Goal: Task Accomplishment & Management: Use online tool/utility

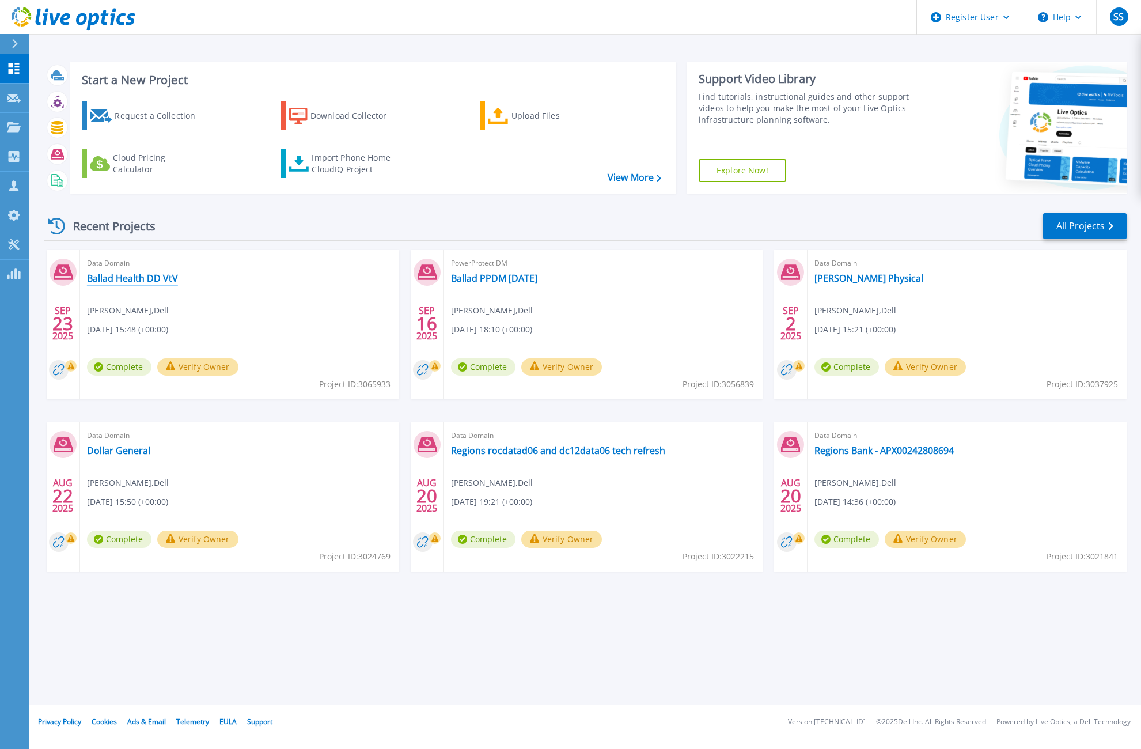
click at [118, 282] on link "Ballad Health DD VtV" at bounding box center [132, 279] width 91 height 12
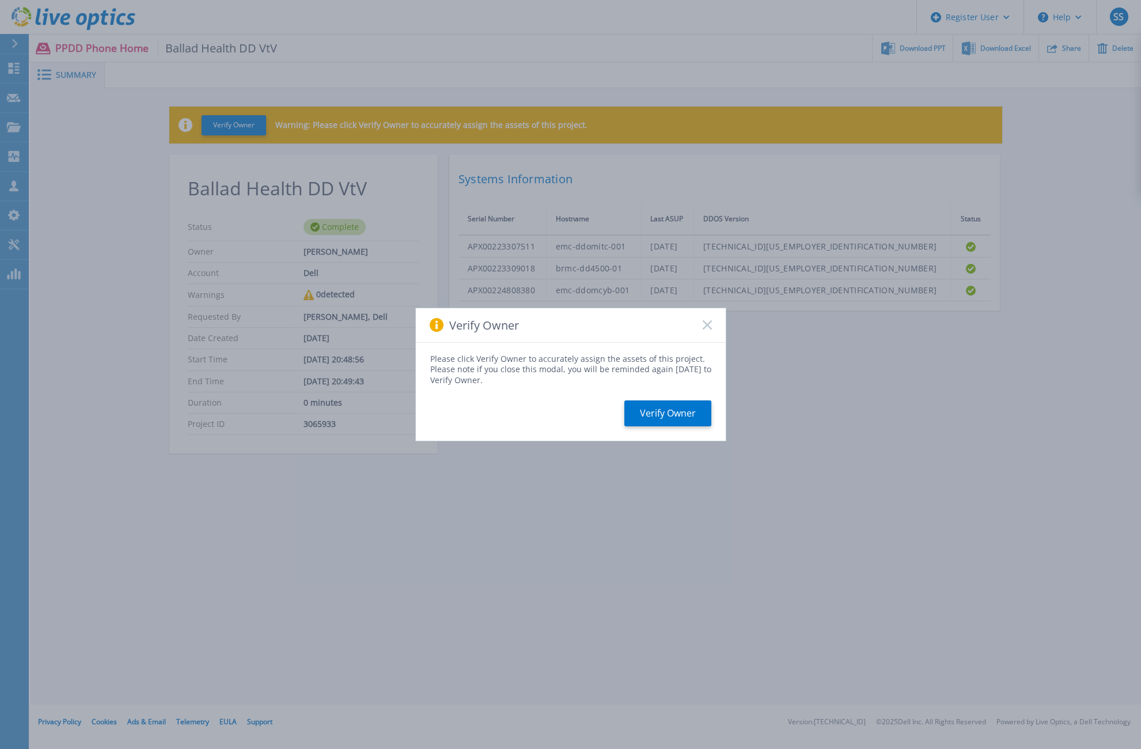
click at [710, 325] on icon at bounding box center [707, 324] width 9 height 9
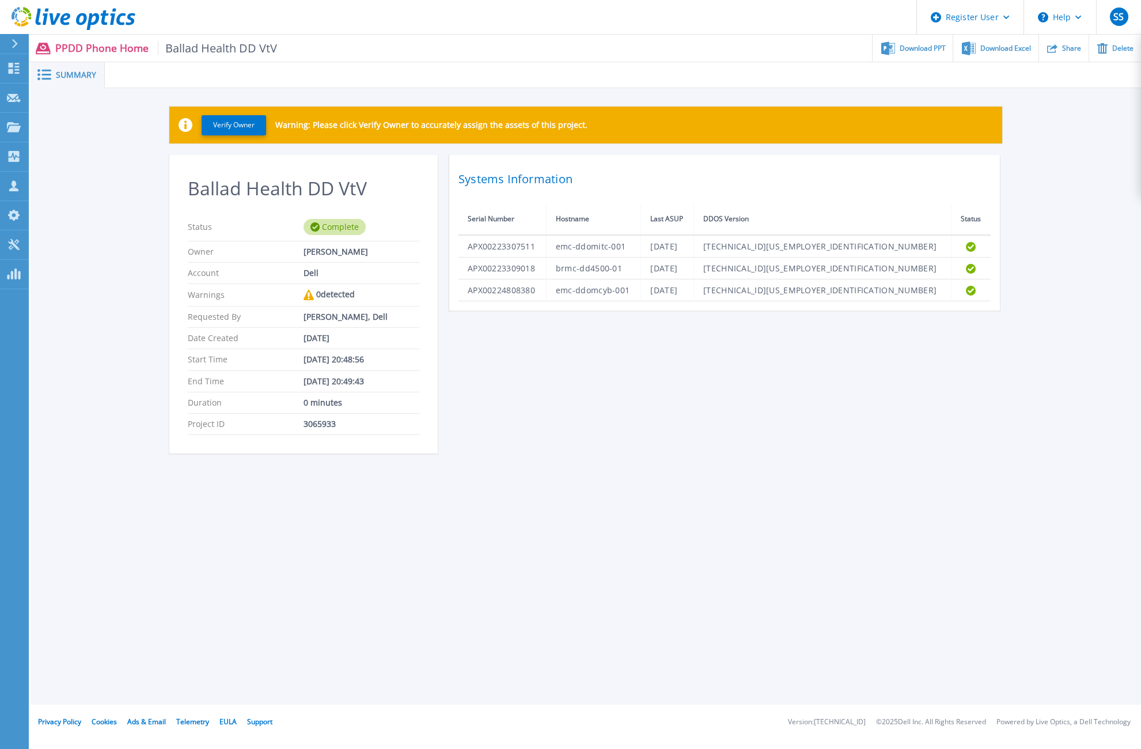
click at [60, 19] on icon at bounding box center [74, 19] width 124 height 24
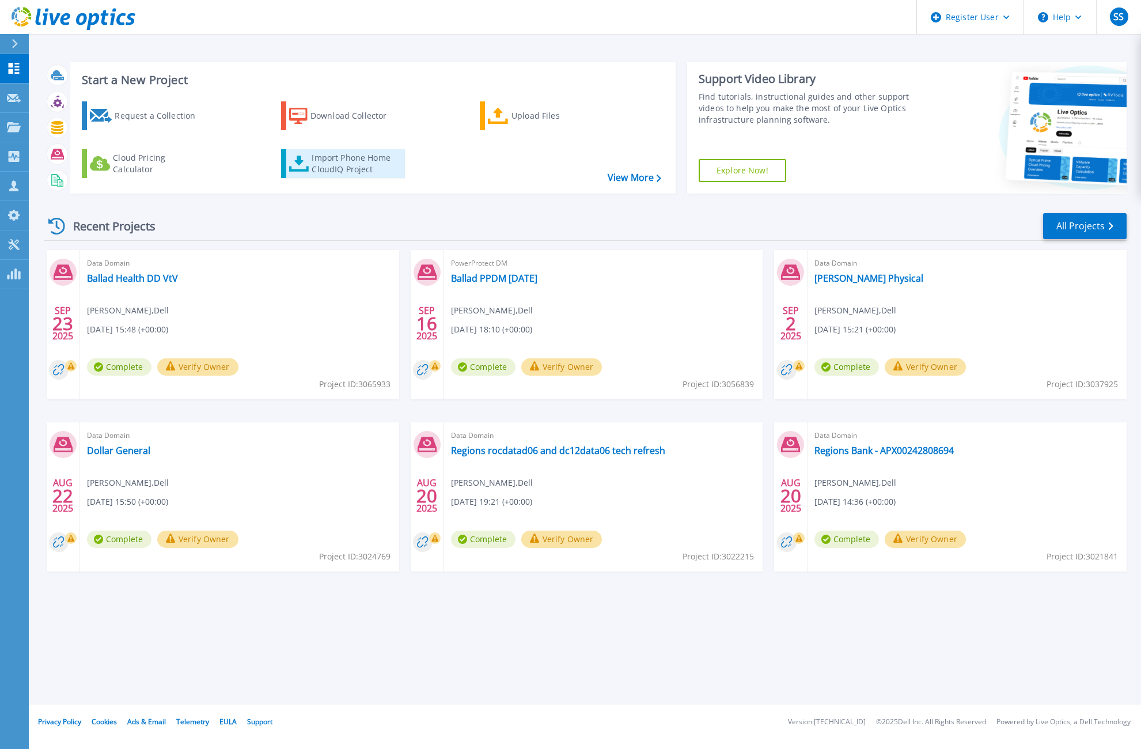
click at [343, 156] on div "Import Phone Home CloudIQ Project" at bounding box center [357, 163] width 90 height 23
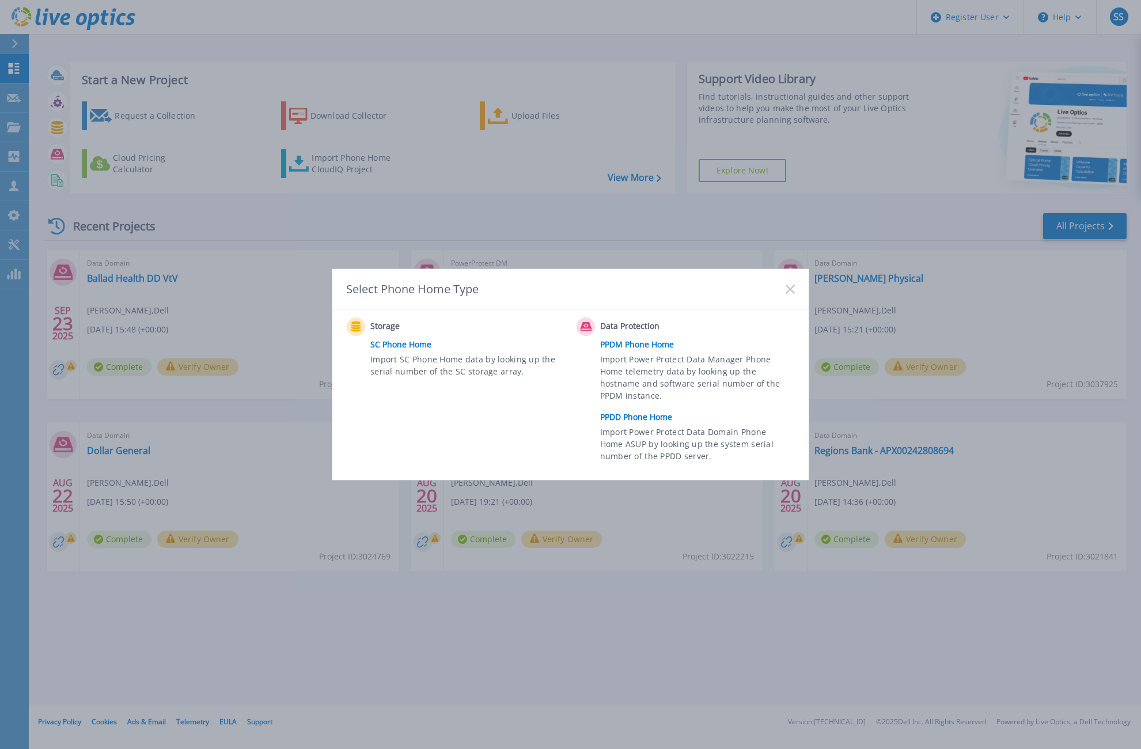
click at [623, 421] on link "PPDD Phone Home" at bounding box center [700, 417] width 201 height 17
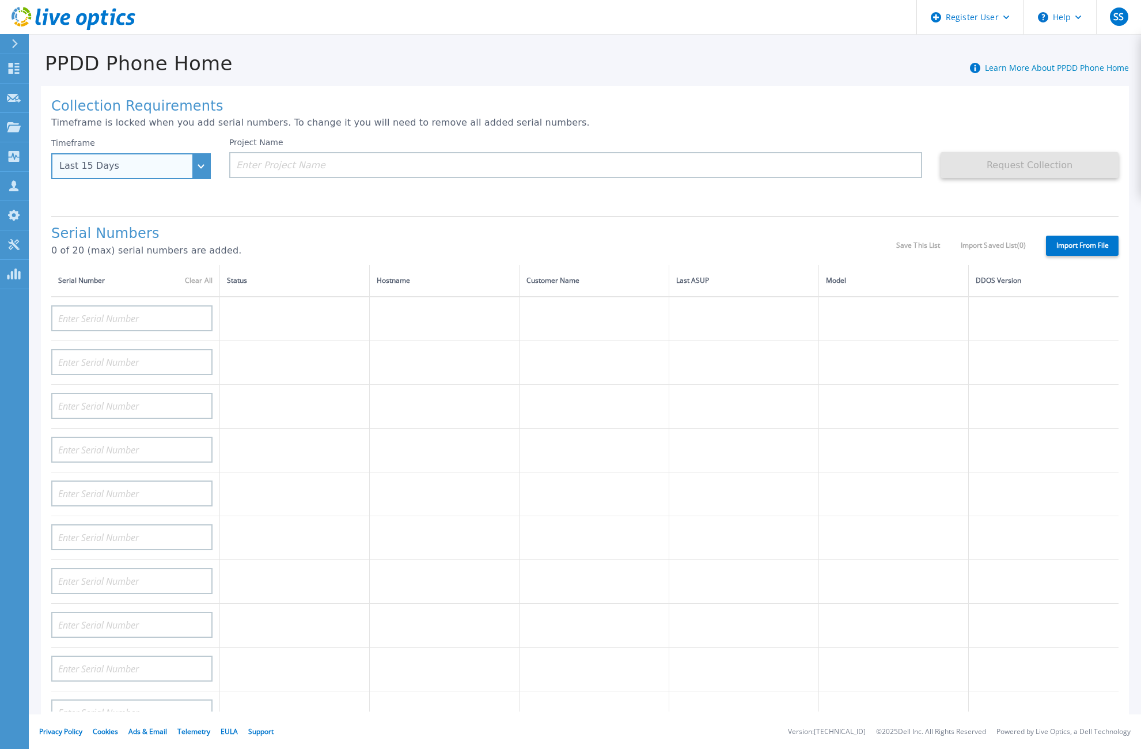
click at [200, 166] on div "Last 15 Days" at bounding box center [131, 166] width 160 height 26
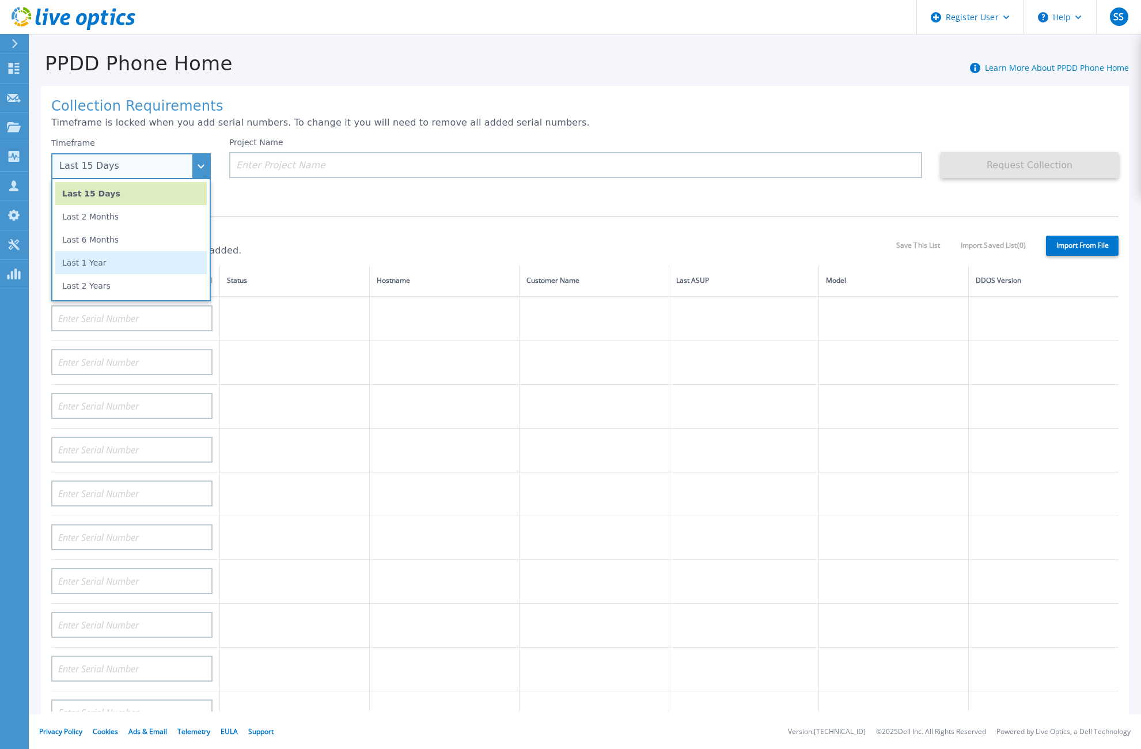
click at [99, 268] on li "Last 1 Year" at bounding box center [131, 262] width 152 height 23
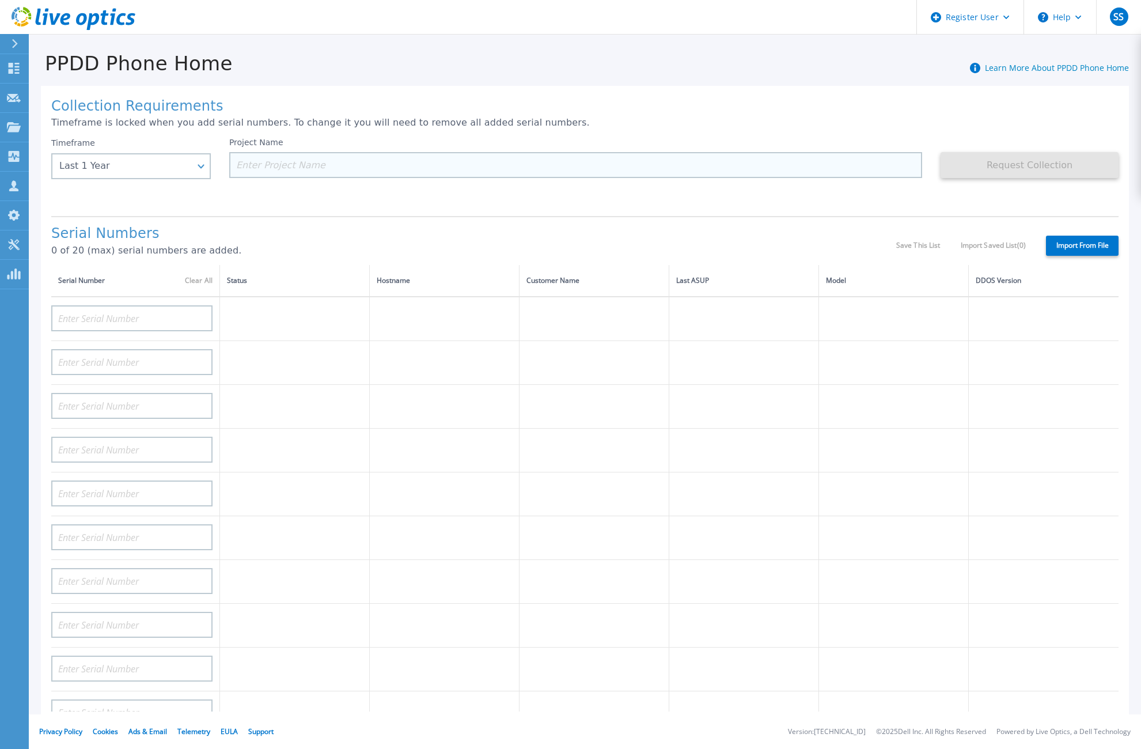
click at [261, 166] on input at bounding box center [575, 165] width 693 height 26
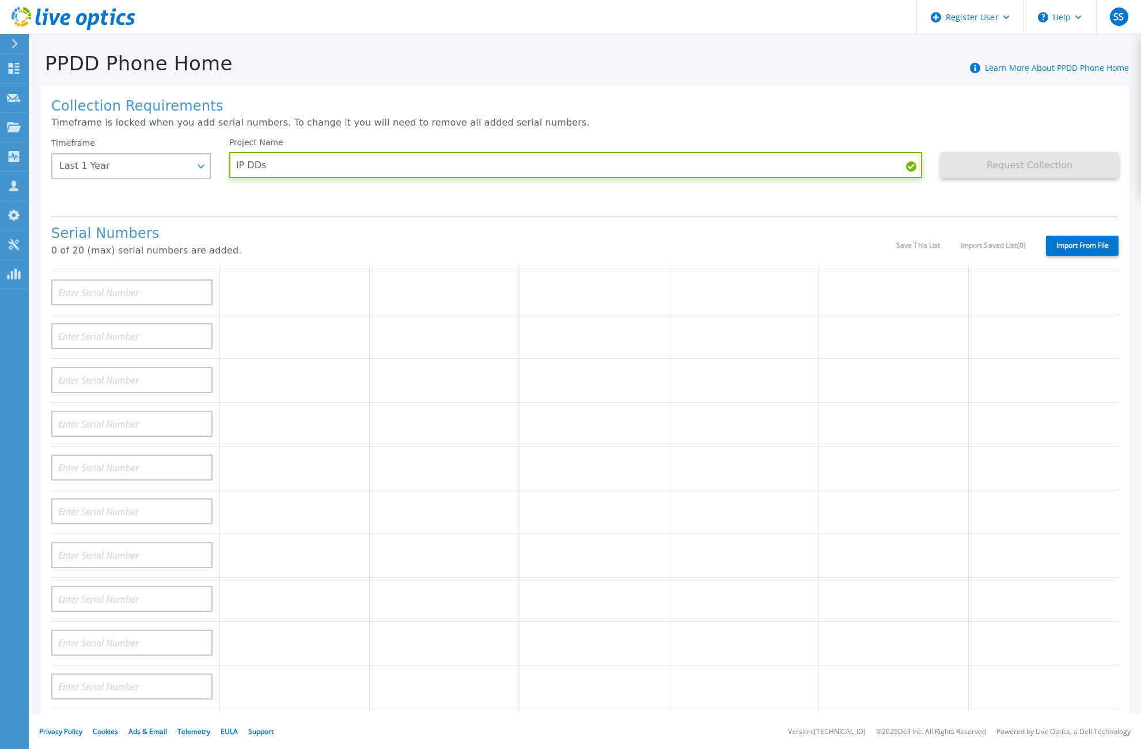
scroll to position [115, 0]
type input "IP DDs"
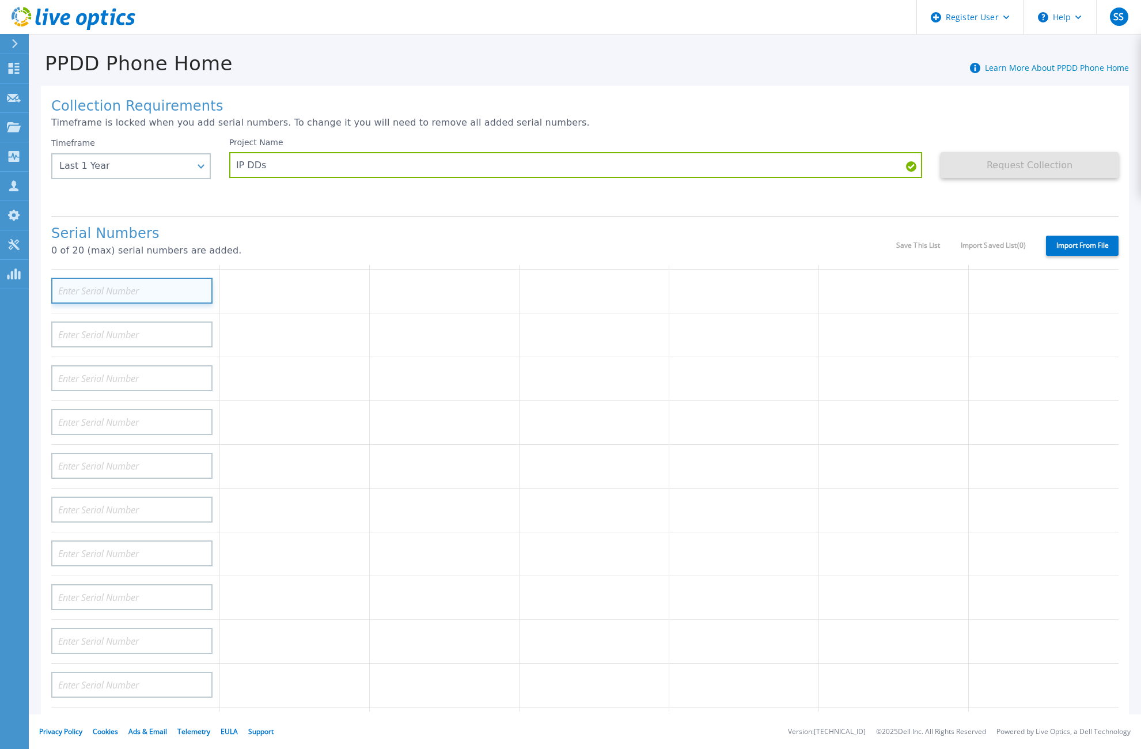
click at [115, 290] on input at bounding box center [131, 291] width 161 height 26
paste input "APM00221105966"
type input "APM00221105966"
click at [107, 335] on input at bounding box center [131, 335] width 161 height 26
click at [76, 288] on input at bounding box center [131, 291] width 161 height 26
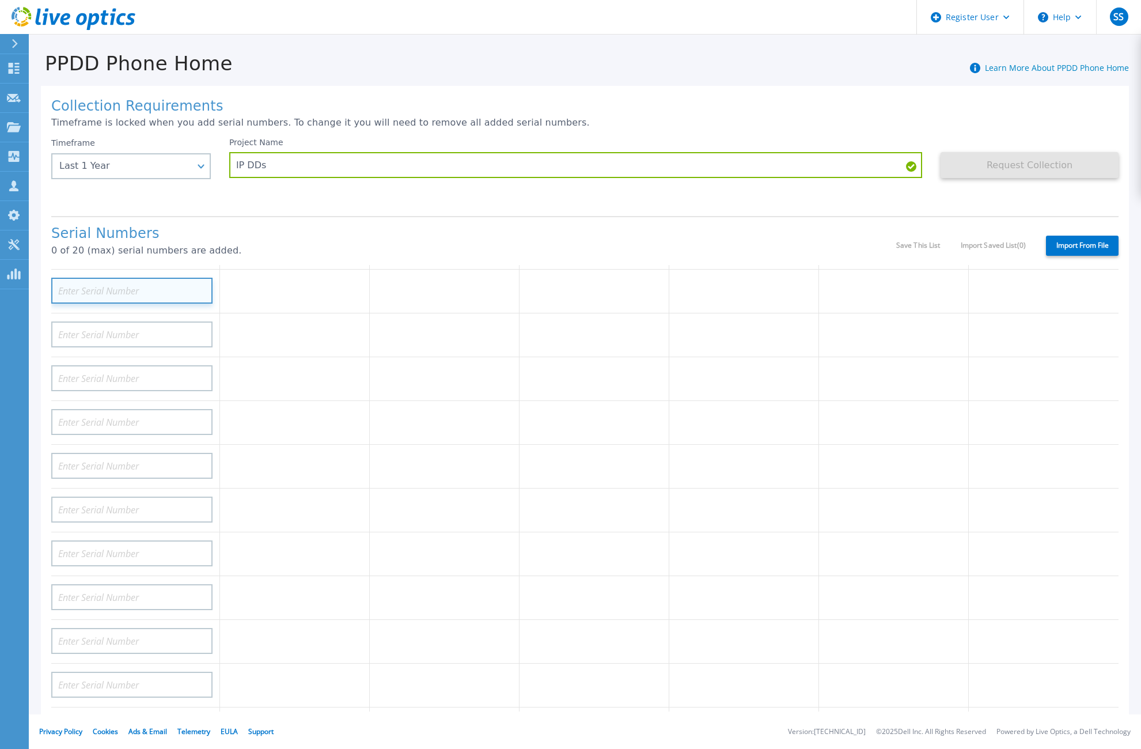
paste input "APM01205126036"
type input "APM01205126036"
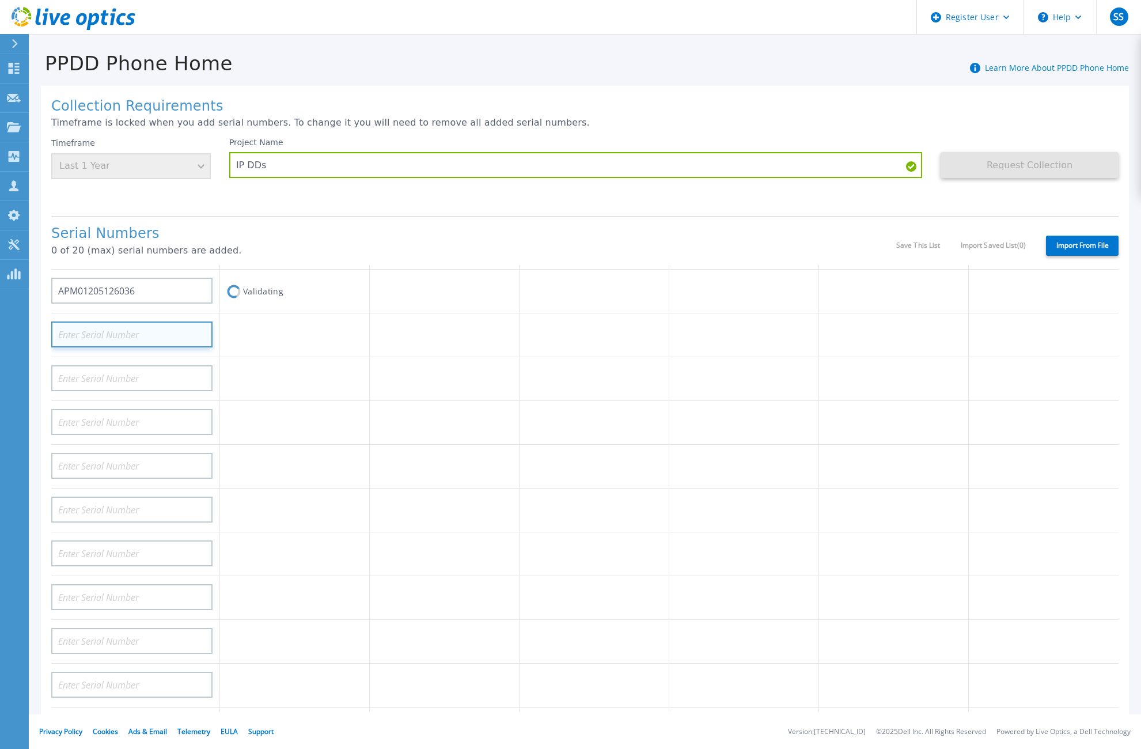
click at [103, 339] on input at bounding box center [131, 335] width 161 height 26
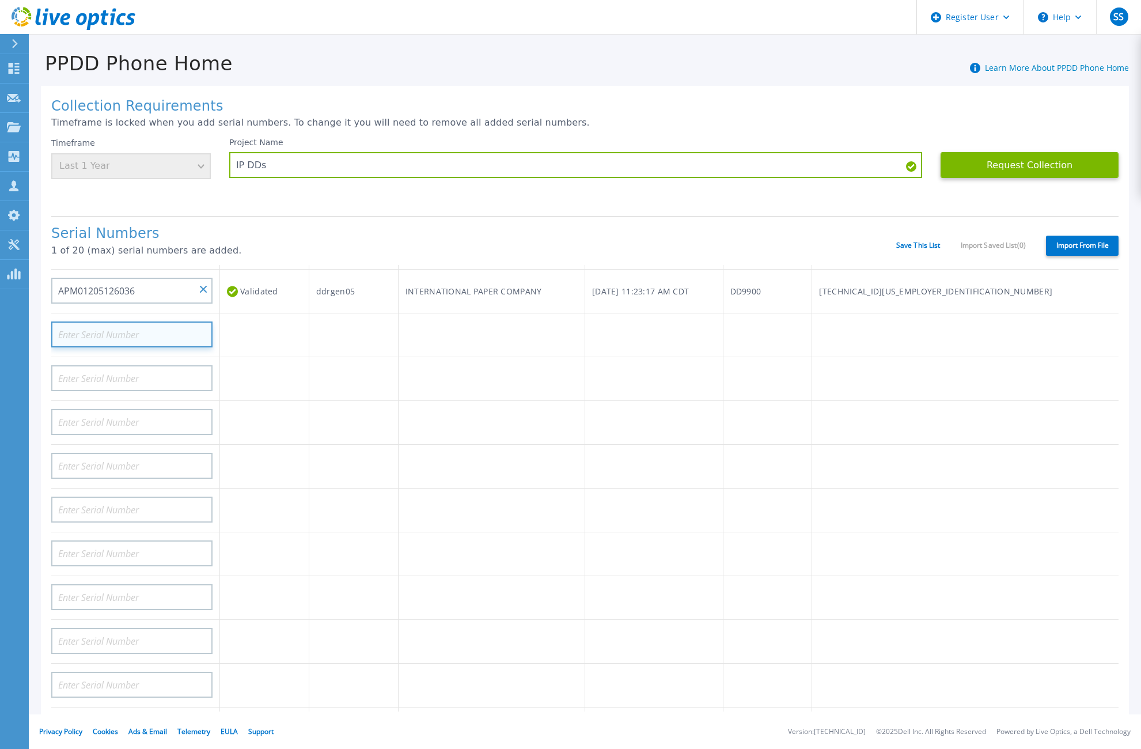
click at [108, 332] on input at bounding box center [131, 335] width 161 height 26
paste input "APM00221105966"
type input "APM00221105966"
click at [102, 379] on input at bounding box center [131, 378] width 161 height 26
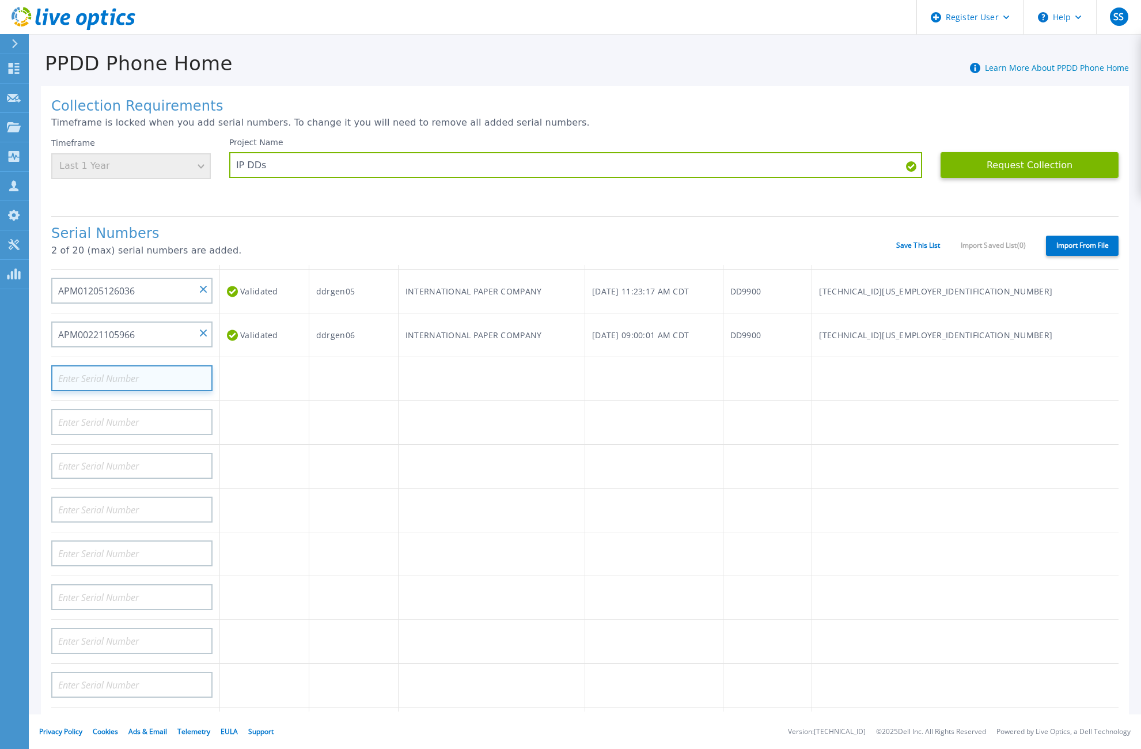
click at [80, 381] on input at bounding box center [131, 378] width 161 height 26
paste input "APX00223013320"
type input "APX00223013320"
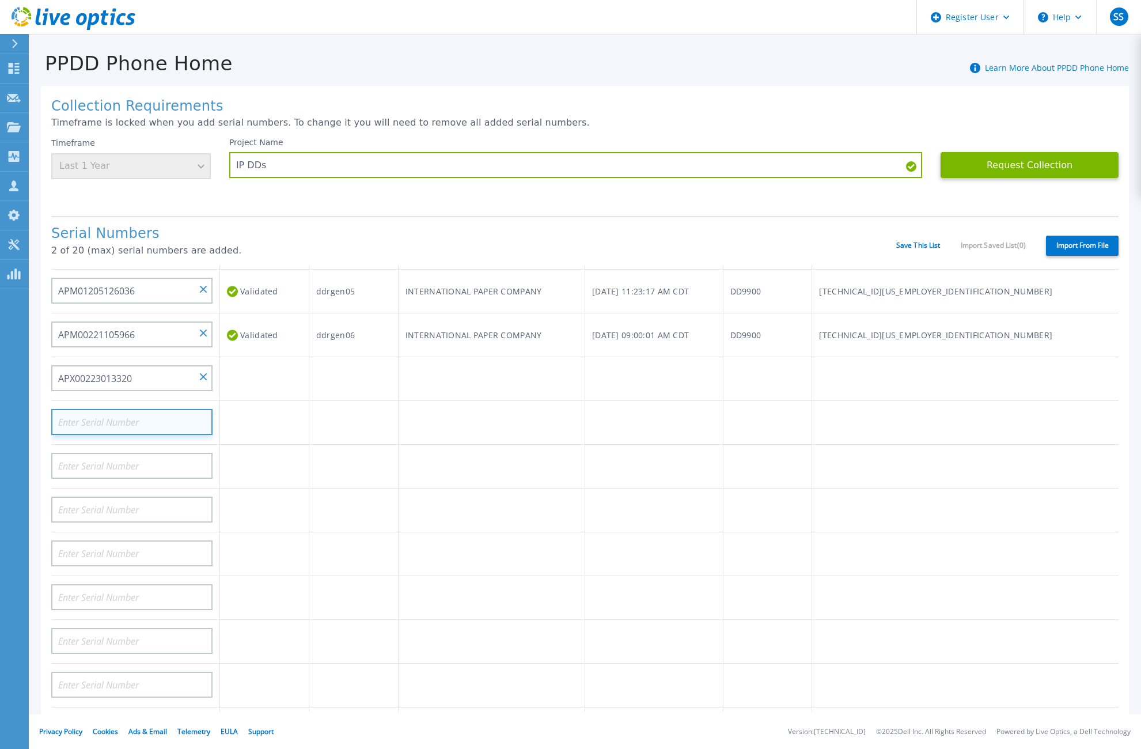
click at [82, 427] on input at bounding box center [131, 422] width 161 height 26
click at [82, 425] on input at bounding box center [131, 422] width 161 height 26
paste input "APX00223013329"
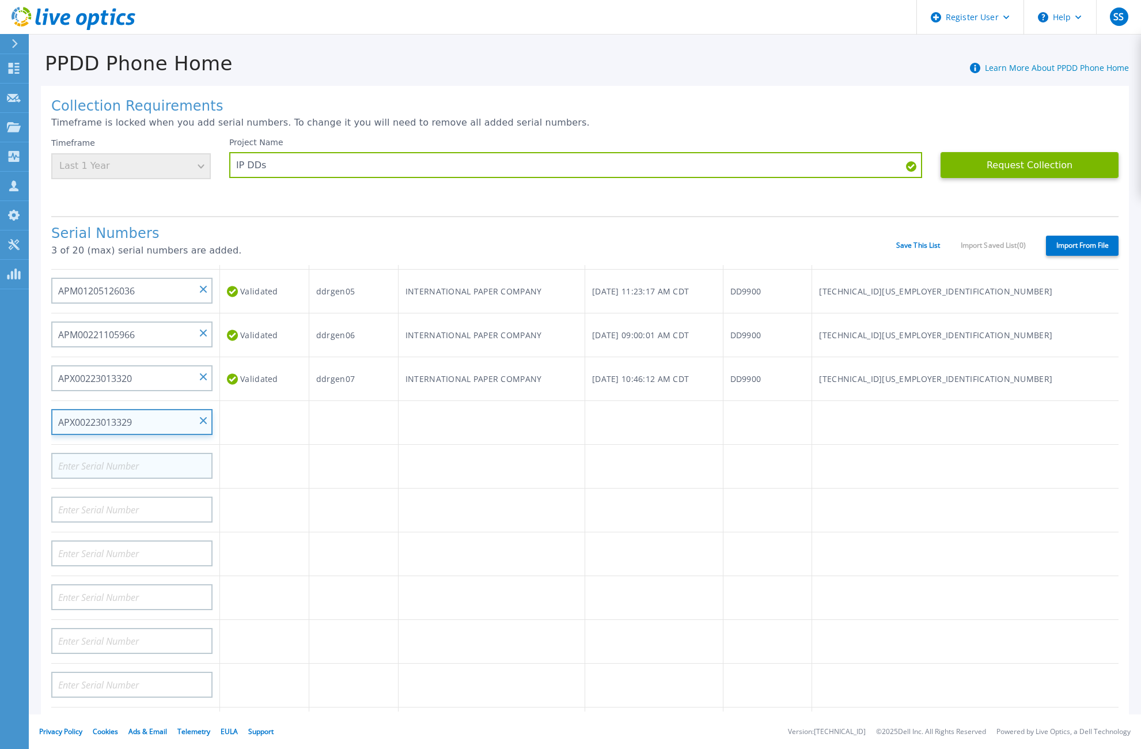
type input "APX00223013329"
click at [84, 468] on input at bounding box center [131, 466] width 161 height 26
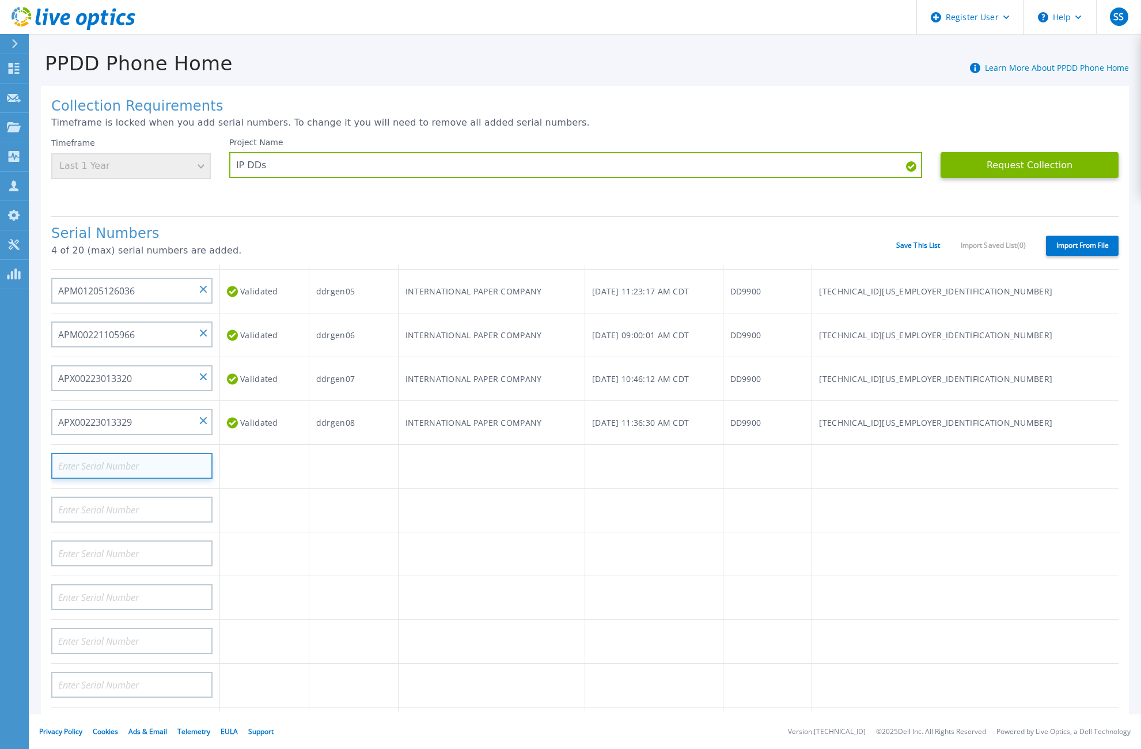
click at [108, 465] on input at bounding box center [131, 466] width 161 height 26
paste input "APX00223013330"
type input "APX00223013330"
click at [286, 500] on td at bounding box center [264, 511] width 89 height 44
click at [910, 245] on link "Save This List" at bounding box center [919, 245] width 44 height 8
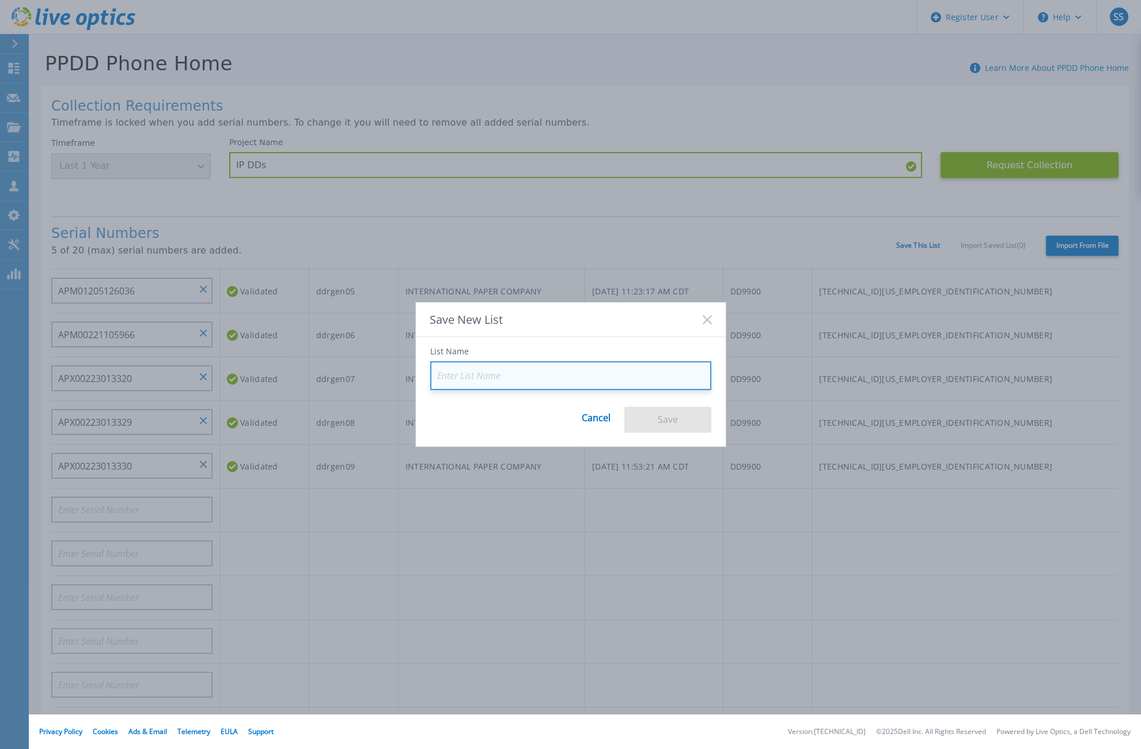
click at [487, 373] on input at bounding box center [570, 375] width 281 height 29
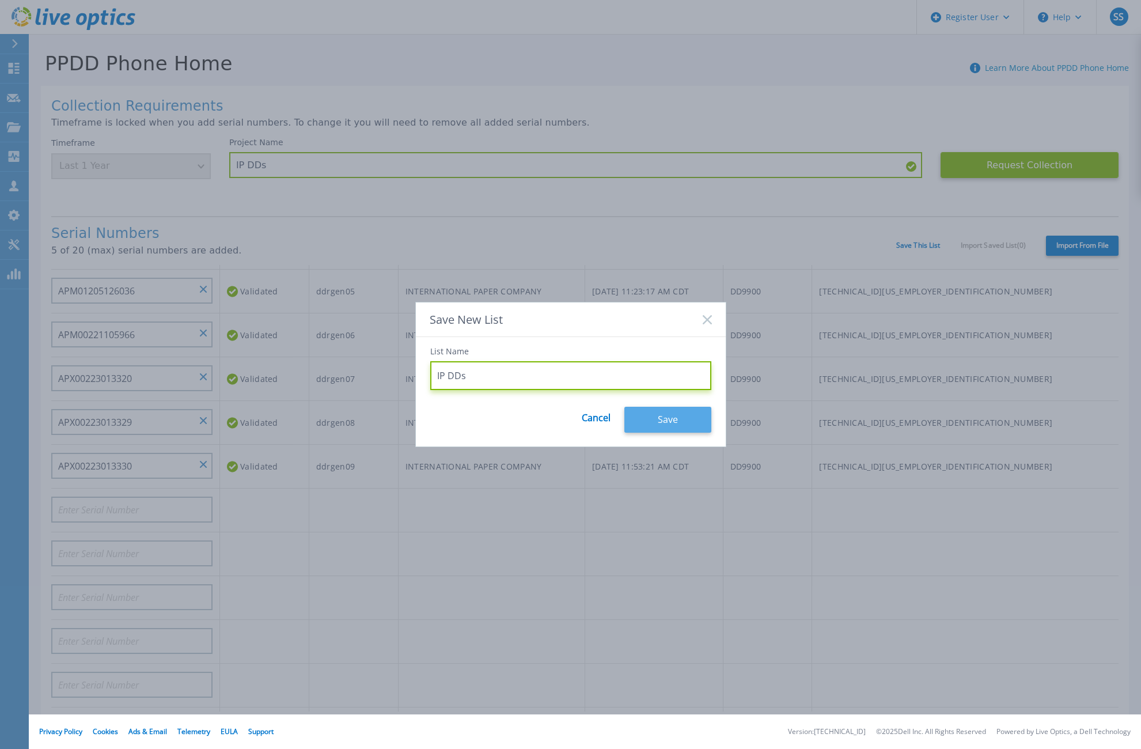
type input "IP DDs"
click at [651, 419] on button "Save" at bounding box center [668, 420] width 87 height 26
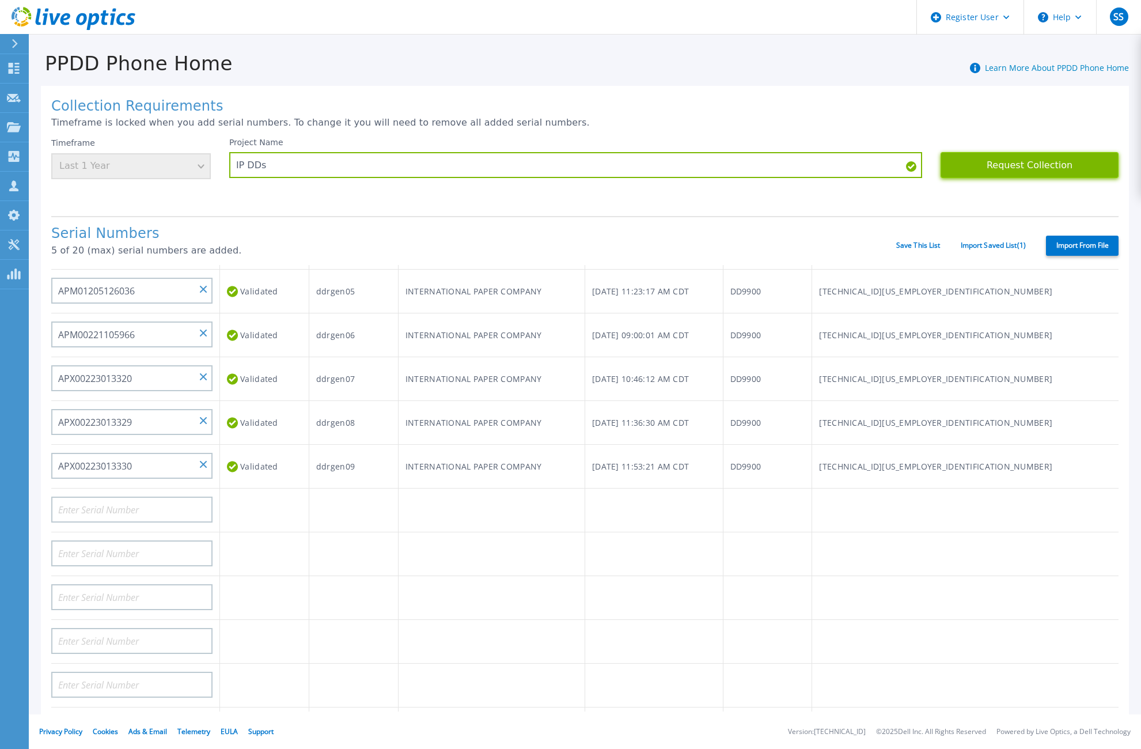
click at [1015, 162] on button "Request Collection" at bounding box center [1030, 165] width 178 height 26
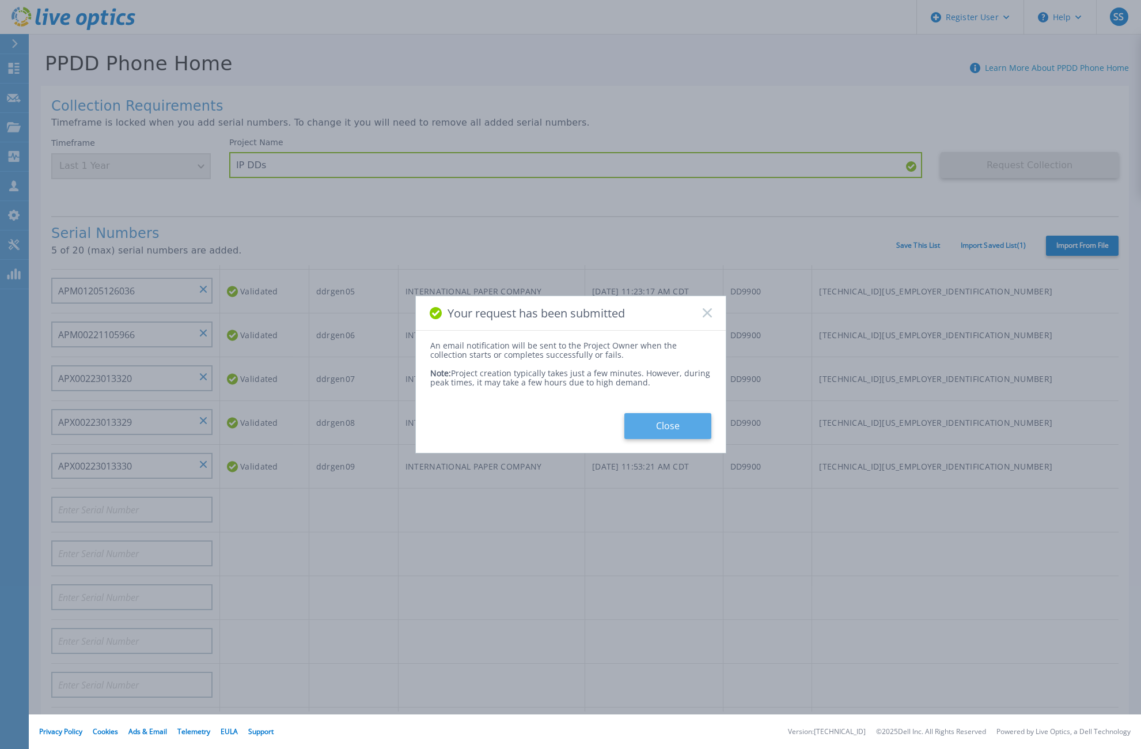
click at [669, 423] on button "Close" at bounding box center [668, 426] width 87 height 26
